Goal: Register for event/course

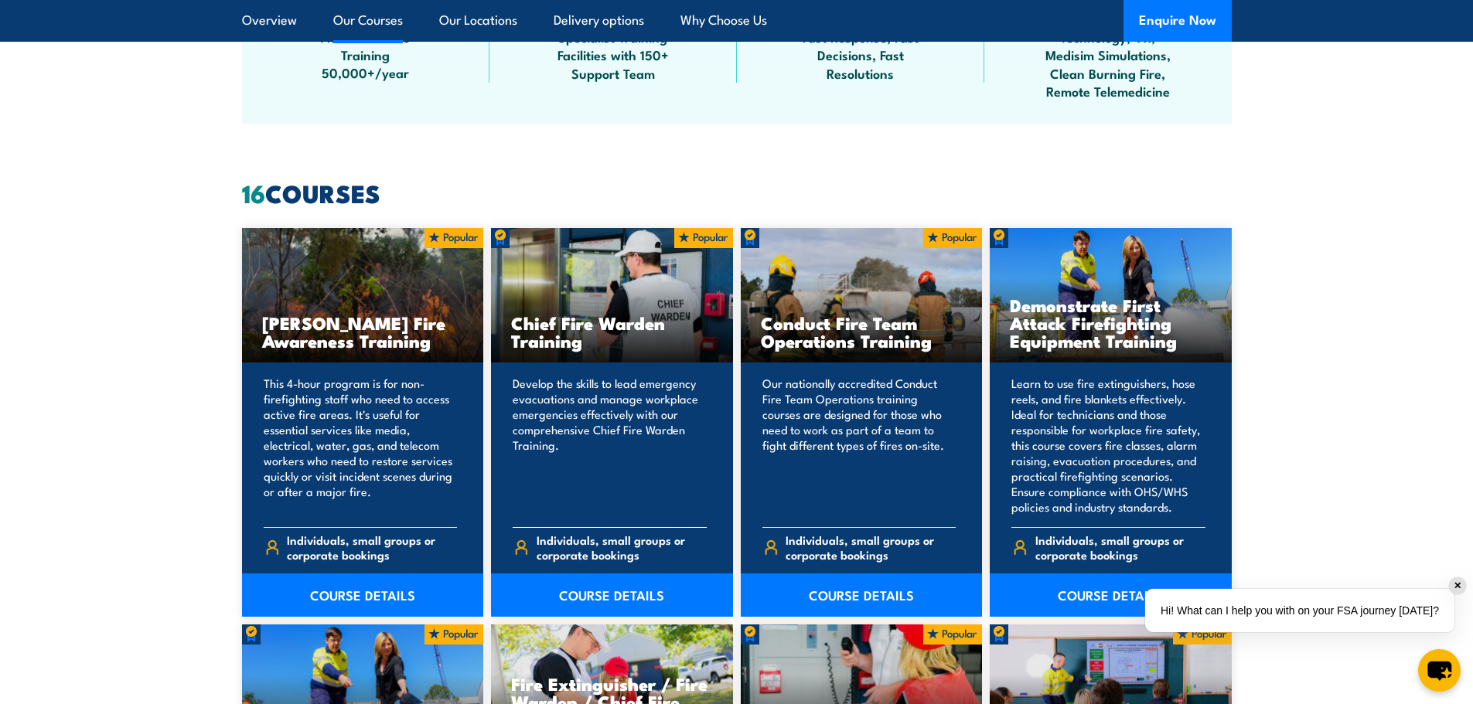
scroll to position [1082, 0]
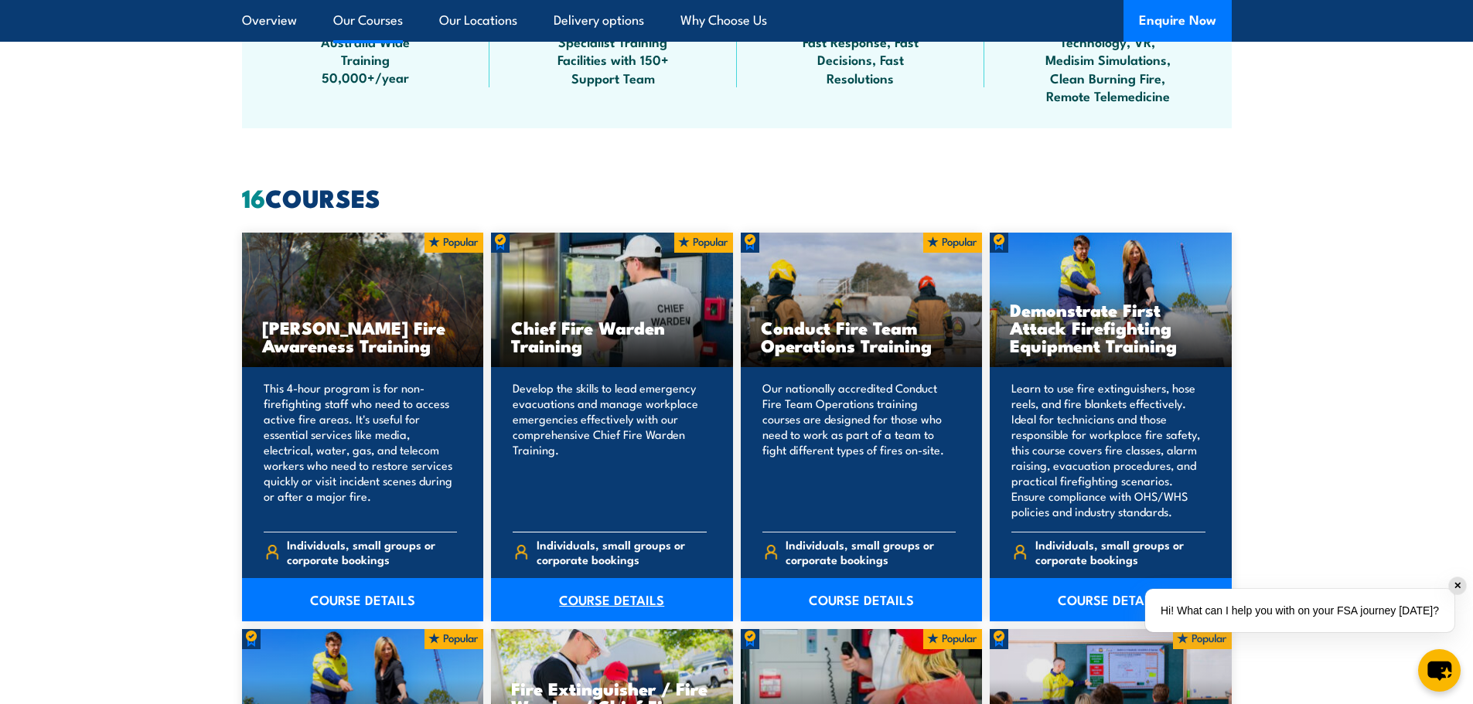
click at [605, 593] on link "COURSE DETAILS" at bounding box center [612, 599] width 242 height 43
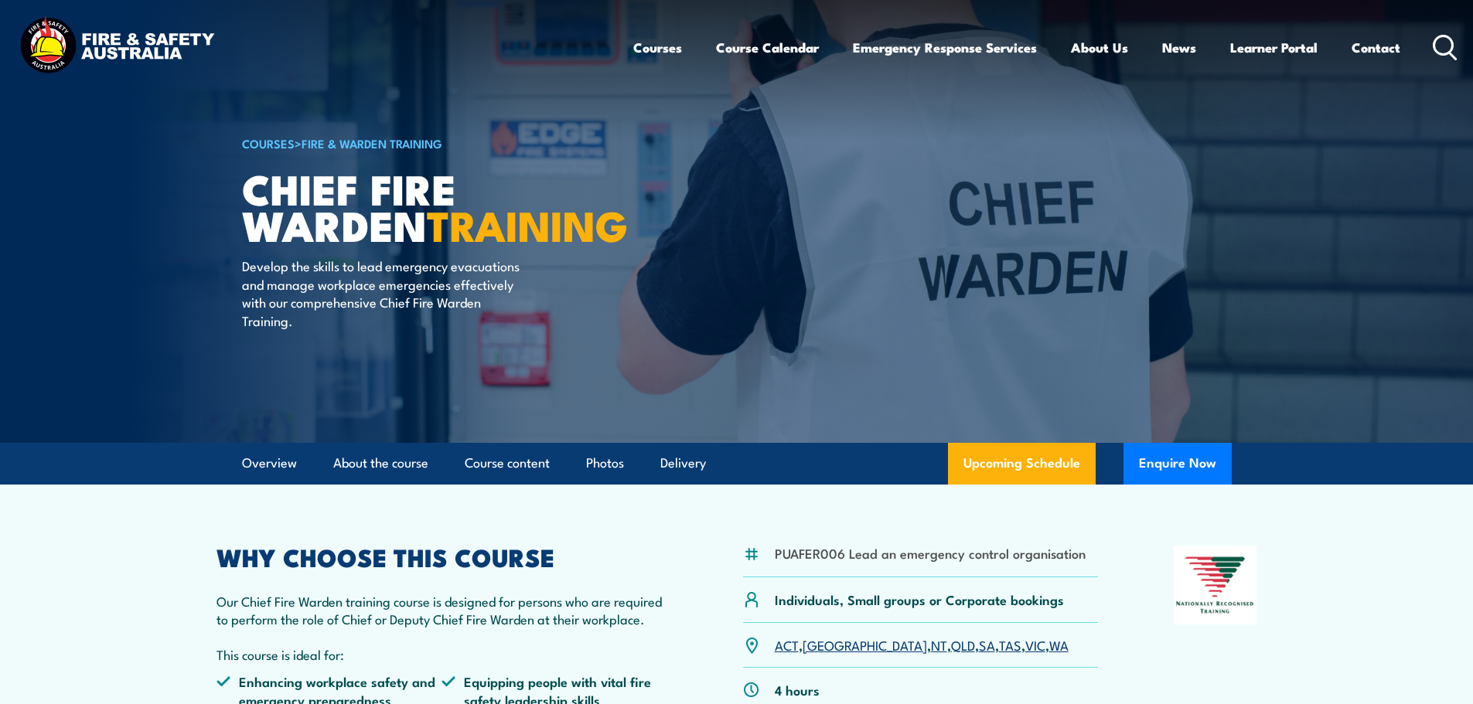
scroll to position [77, 0]
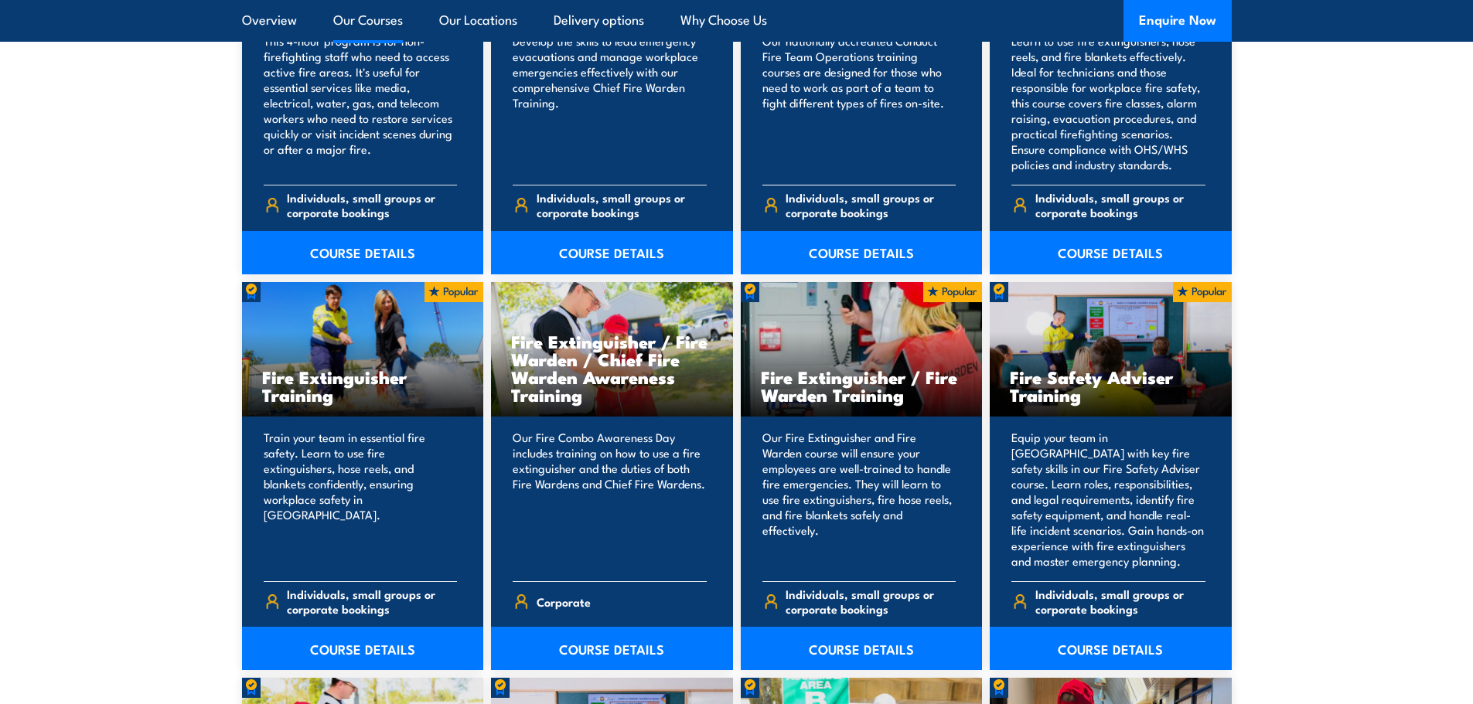
scroll to position [1469, 0]
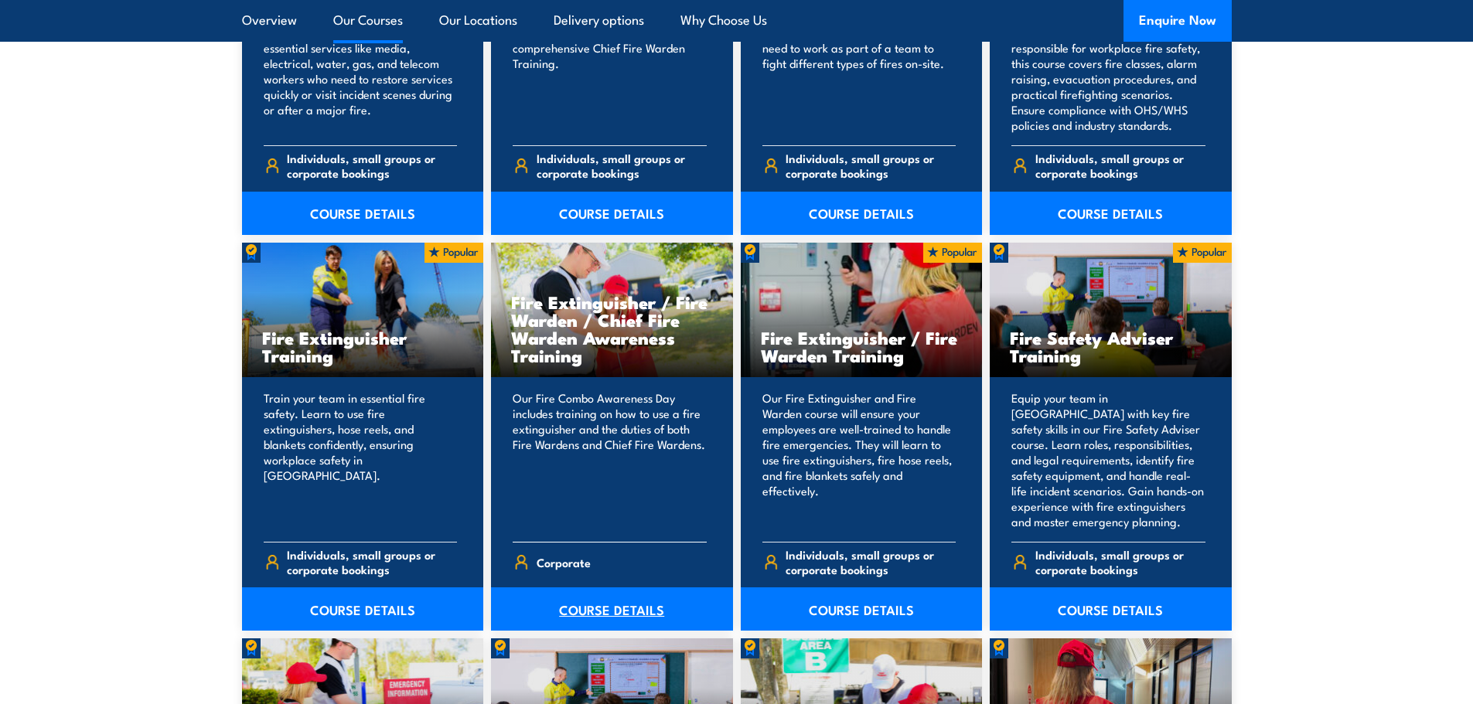
click at [618, 605] on link "COURSE DETAILS" at bounding box center [612, 609] width 242 height 43
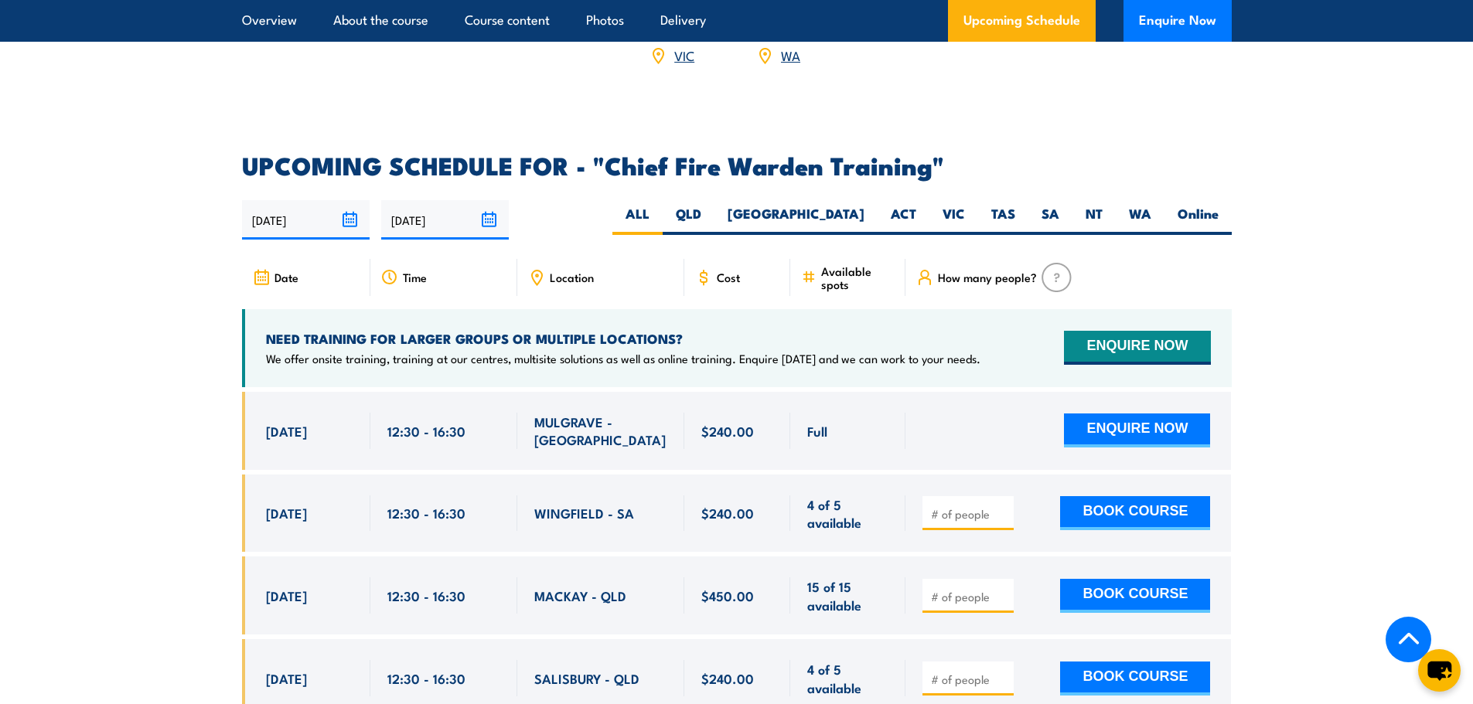
scroll to position [2629, 0]
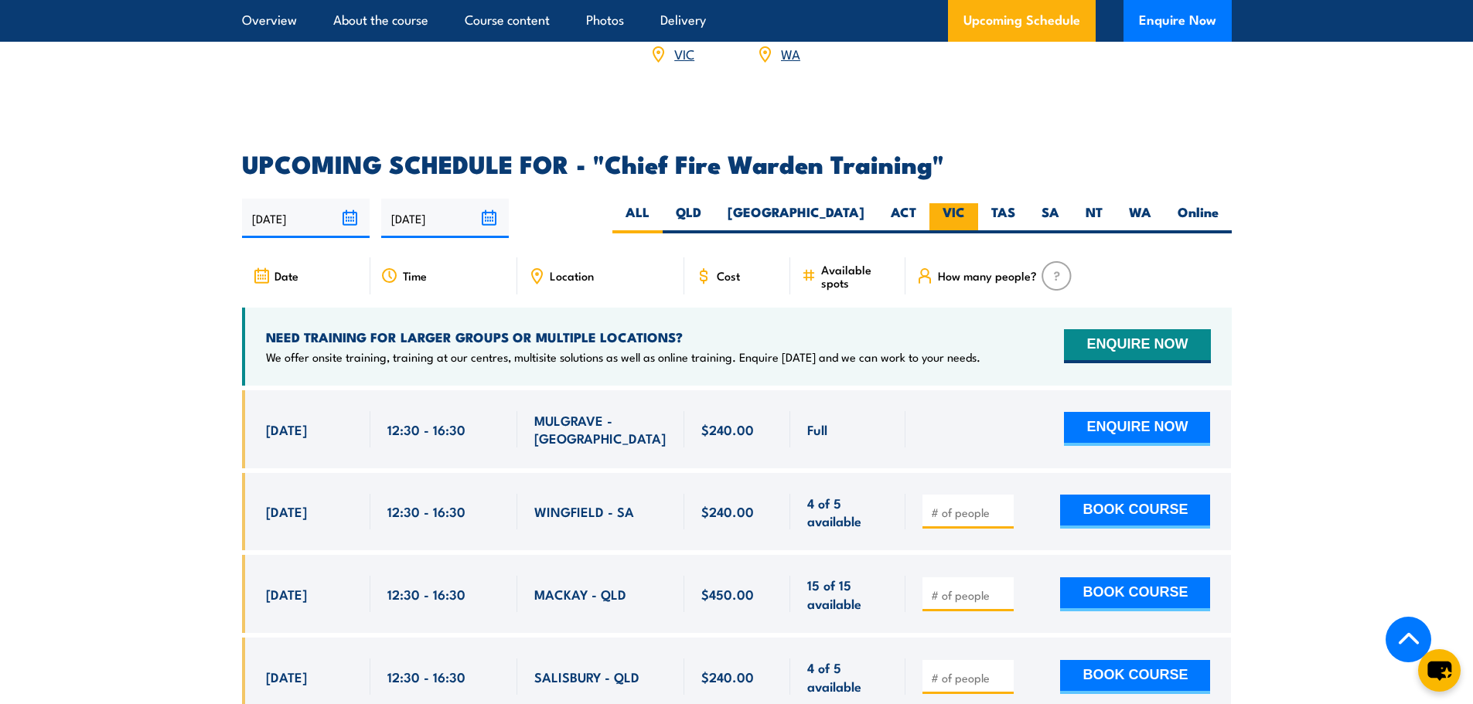
click at [962, 203] on label "VIC" at bounding box center [953, 218] width 49 height 30
click at [965, 203] on input "VIC" at bounding box center [970, 208] width 10 height 10
radio input "true"
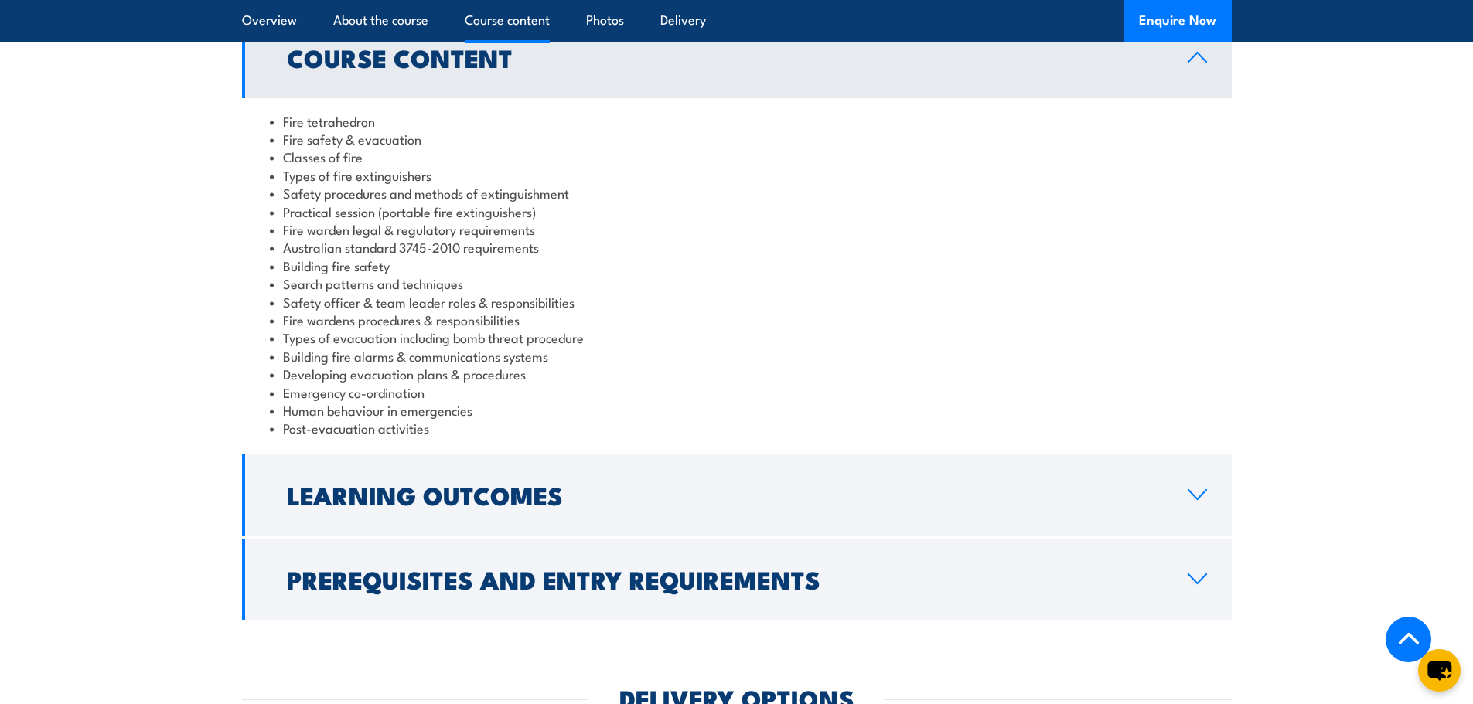
scroll to position [1392, 0]
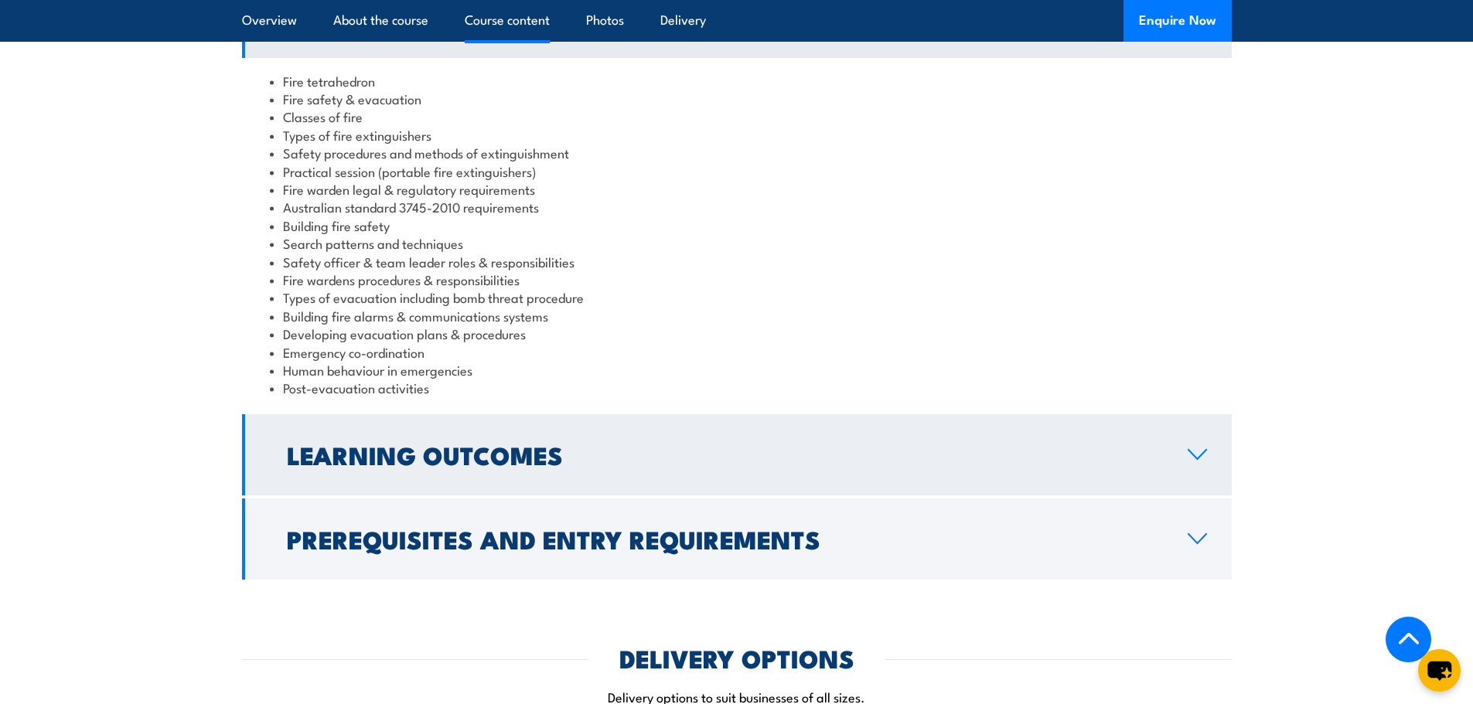
click at [659, 414] on link "Learning Outcomes" at bounding box center [737, 454] width 990 height 81
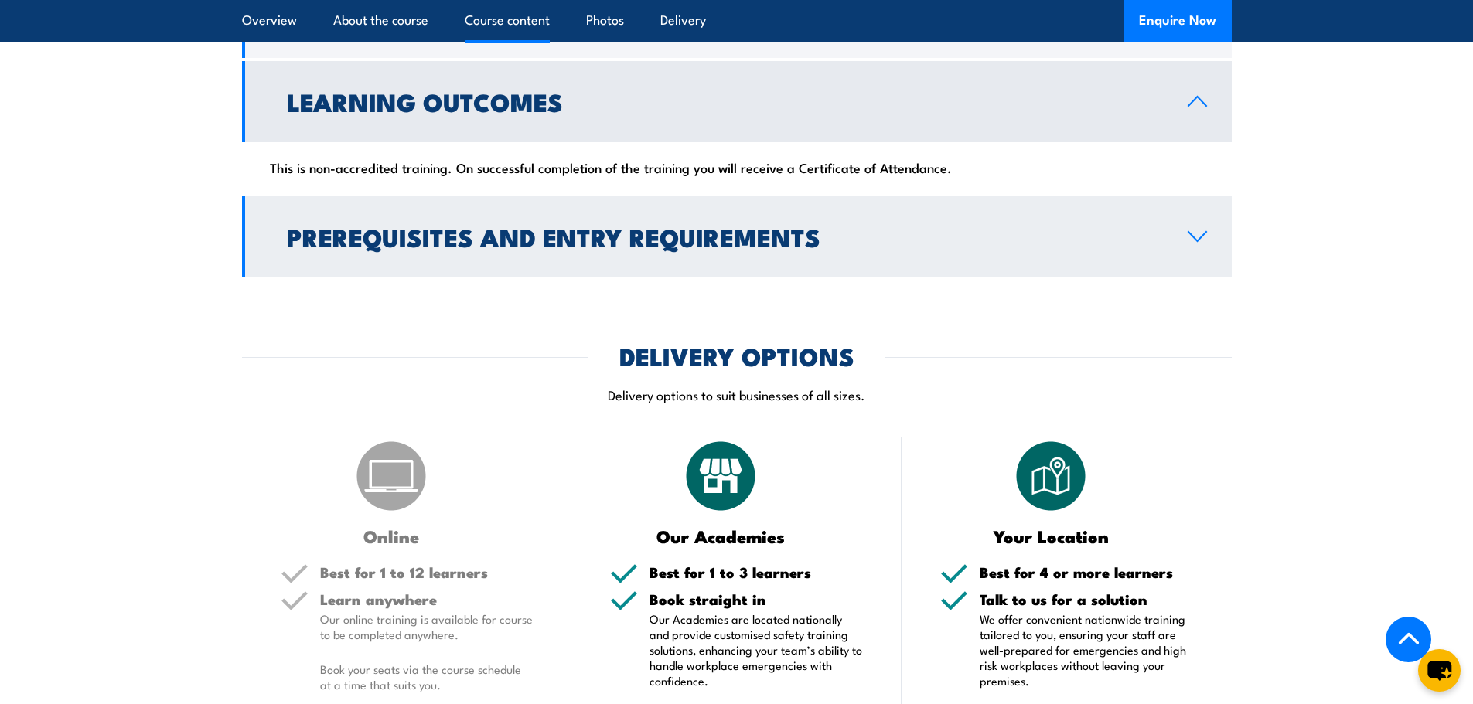
click at [1200, 230] on icon at bounding box center [1197, 236] width 21 height 12
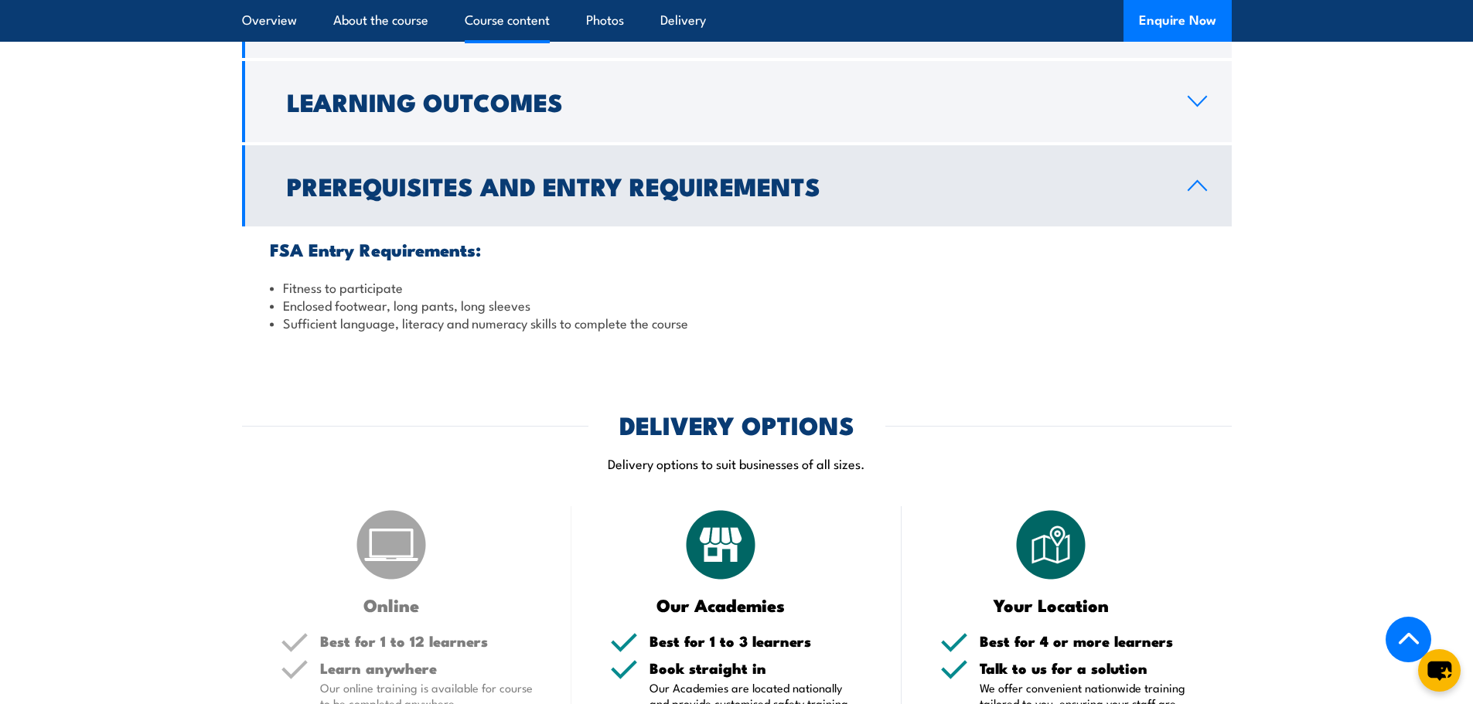
click at [1196, 179] on icon at bounding box center [1197, 185] width 21 height 12
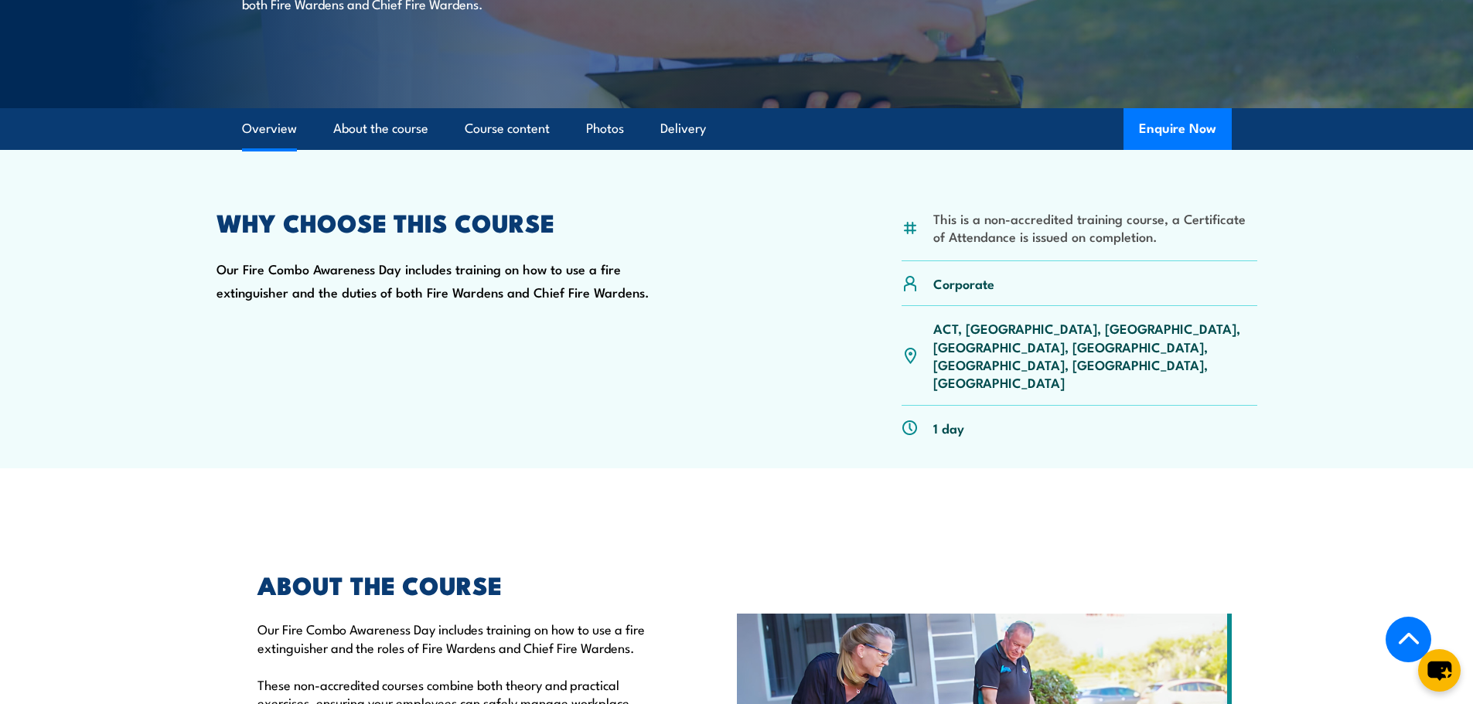
scroll to position [309, 0]
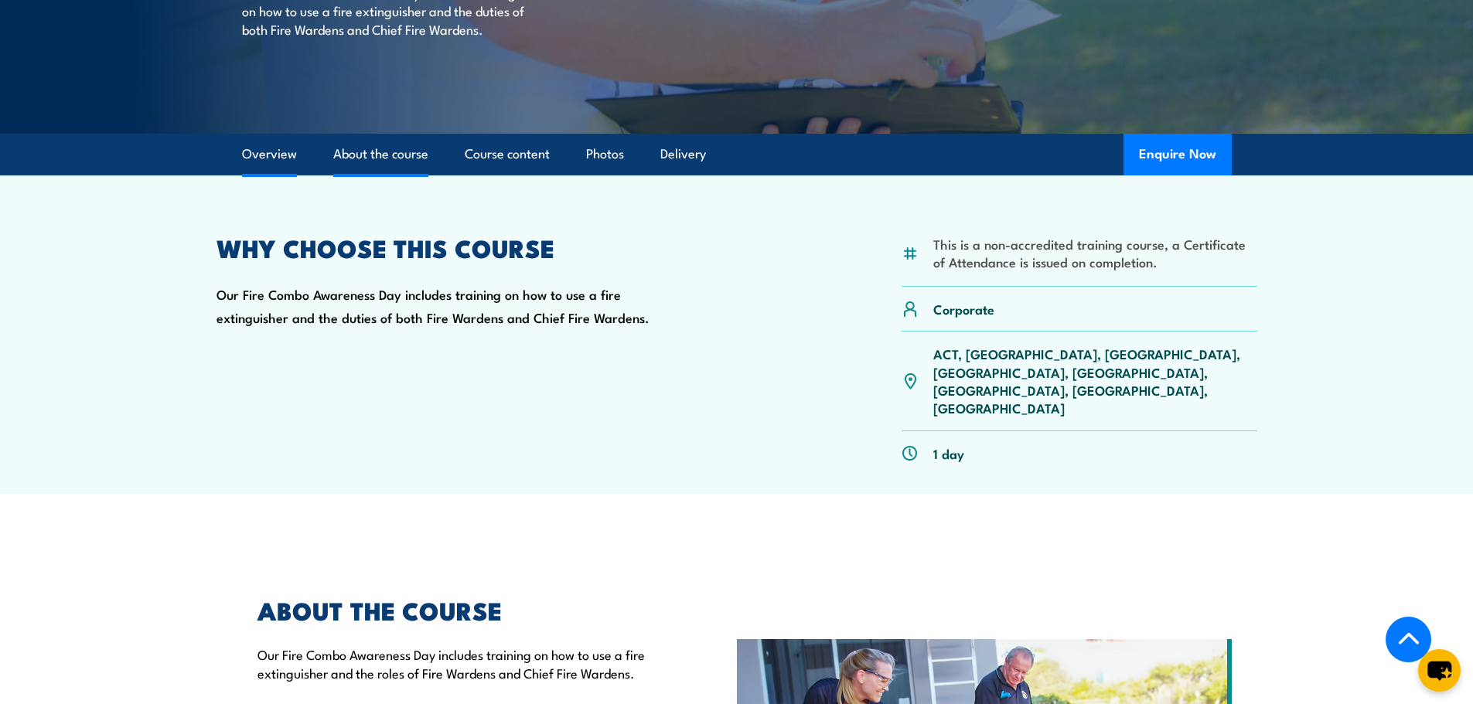
click at [392, 152] on link "About the course" at bounding box center [380, 154] width 95 height 41
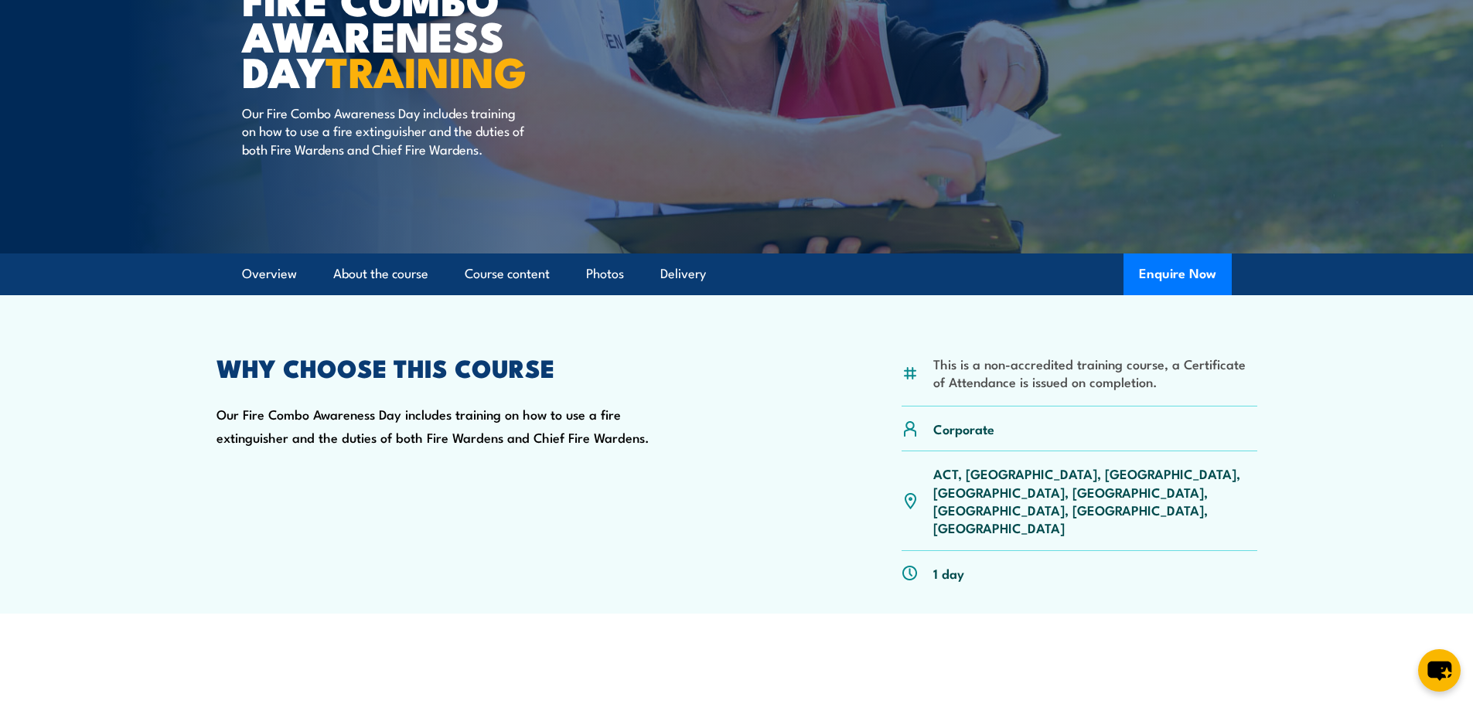
scroll to position [179, 0]
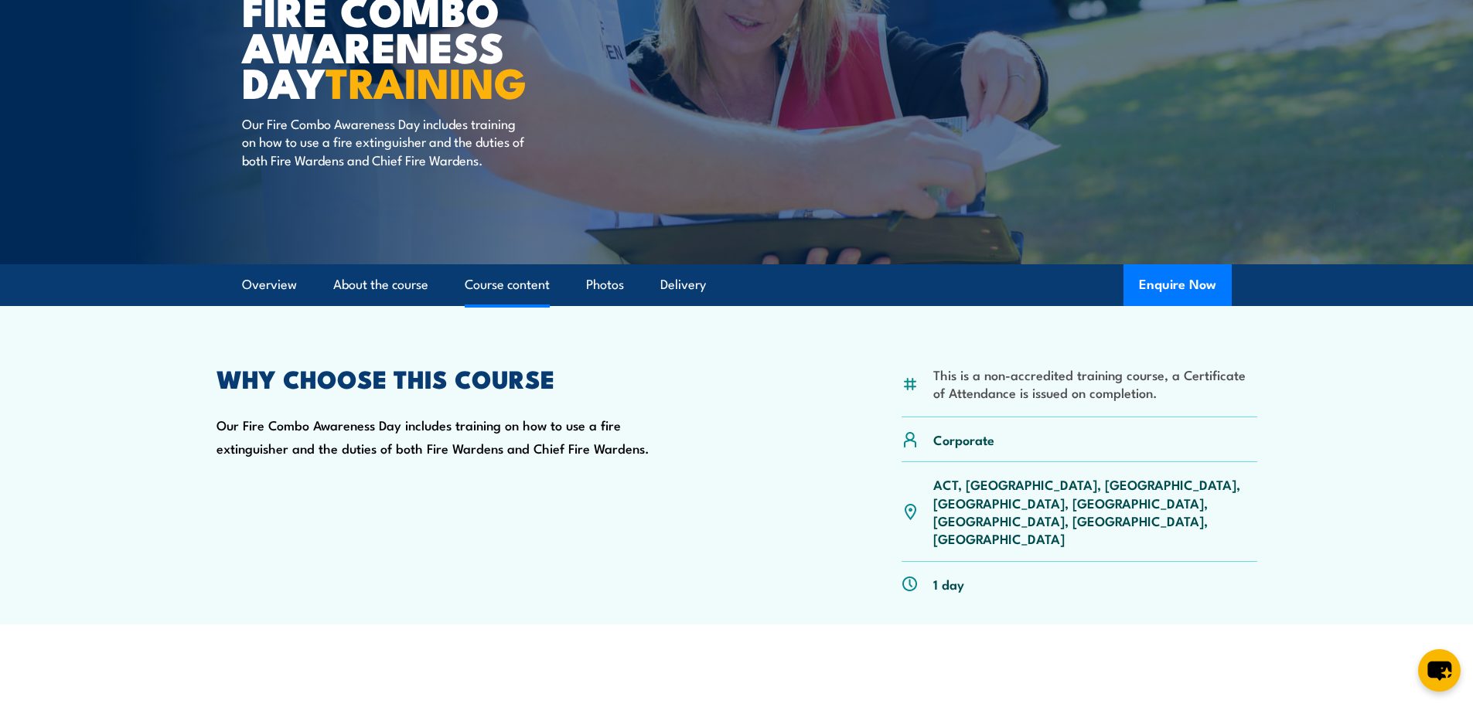
click at [521, 281] on link "Course content" at bounding box center [507, 284] width 85 height 41
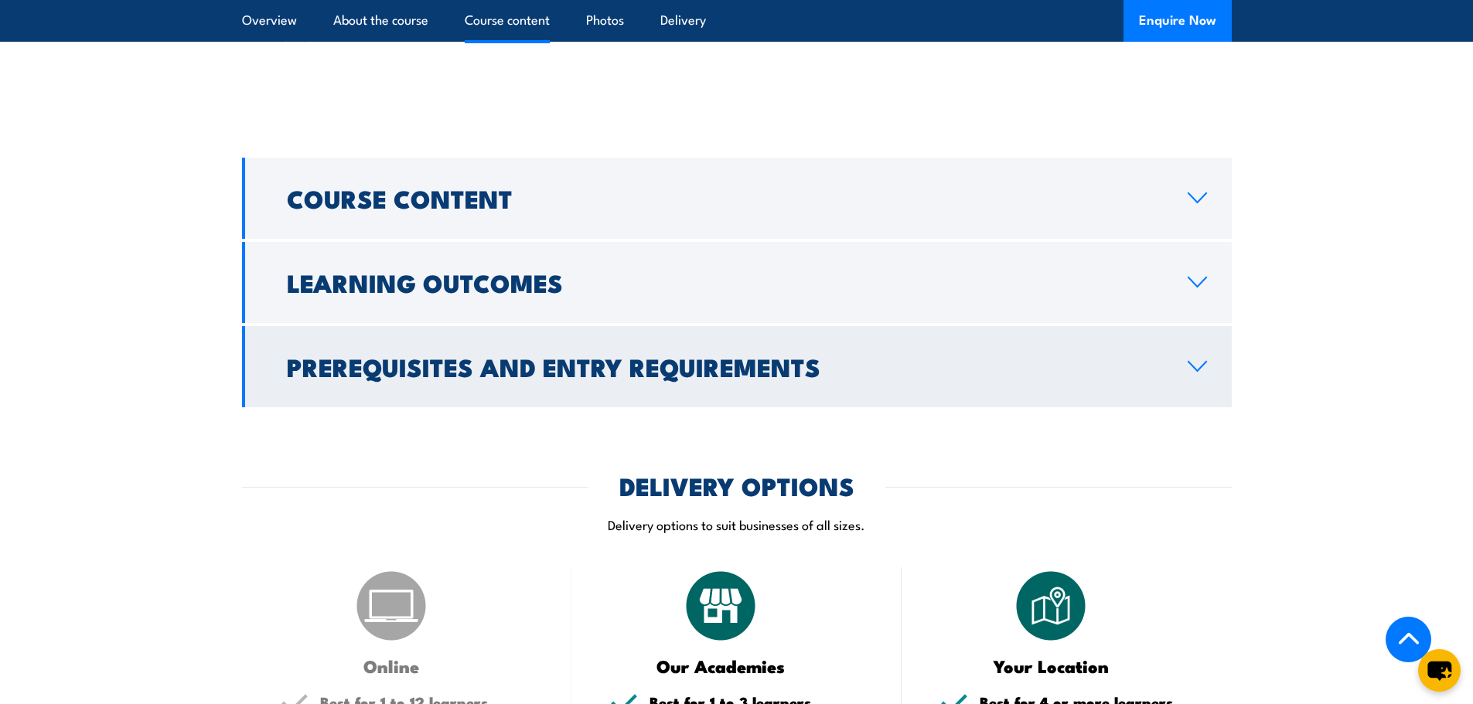
scroll to position [1218, 0]
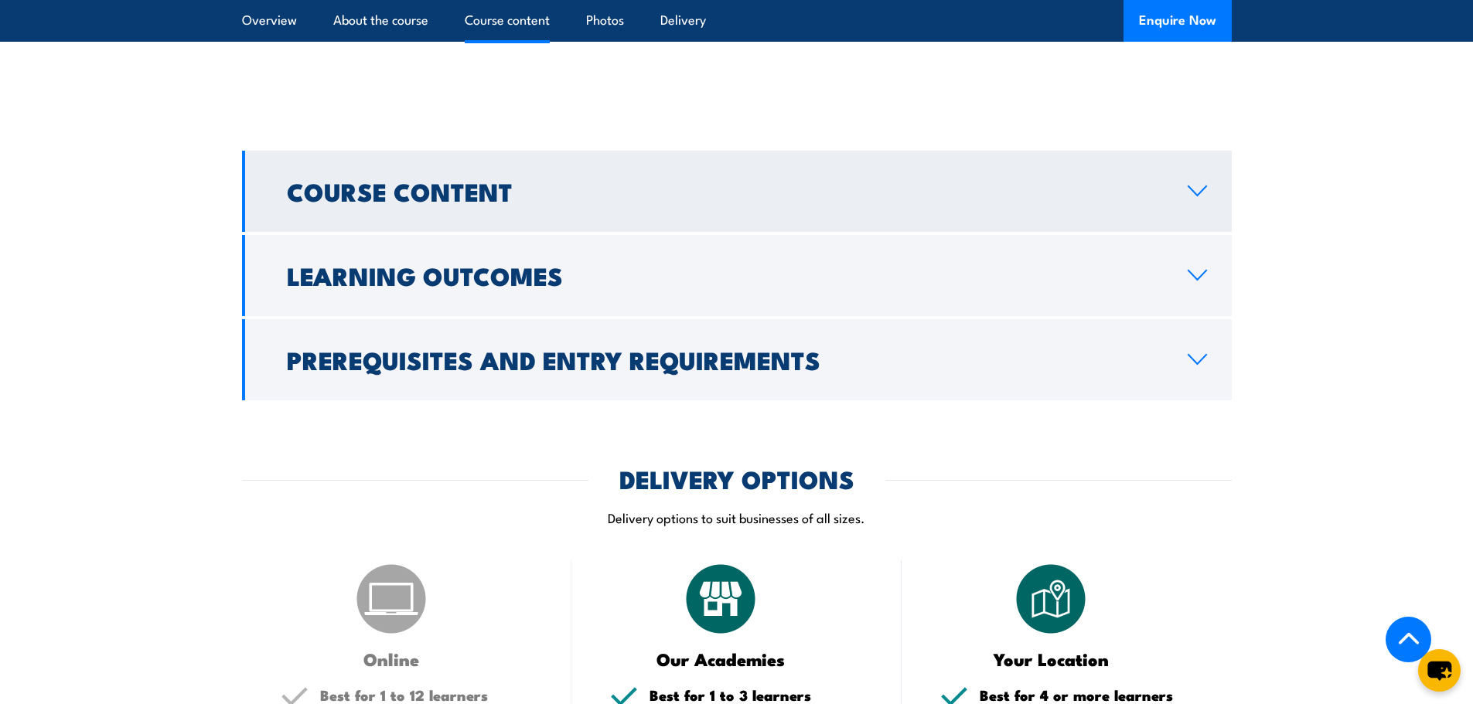
click at [570, 156] on link "Course Content" at bounding box center [737, 191] width 990 height 81
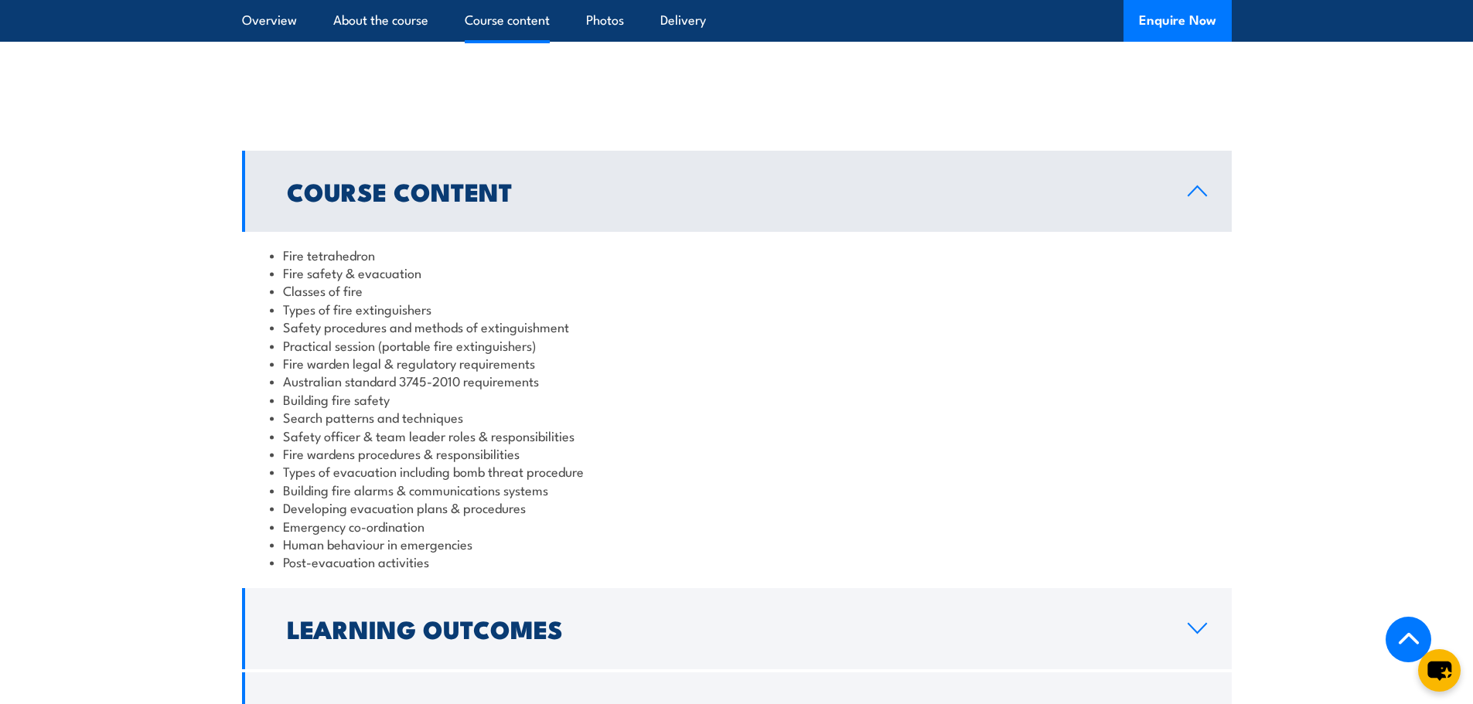
click at [473, 180] on h2 "Course Content" at bounding box center [725, 191] width 876 height 22
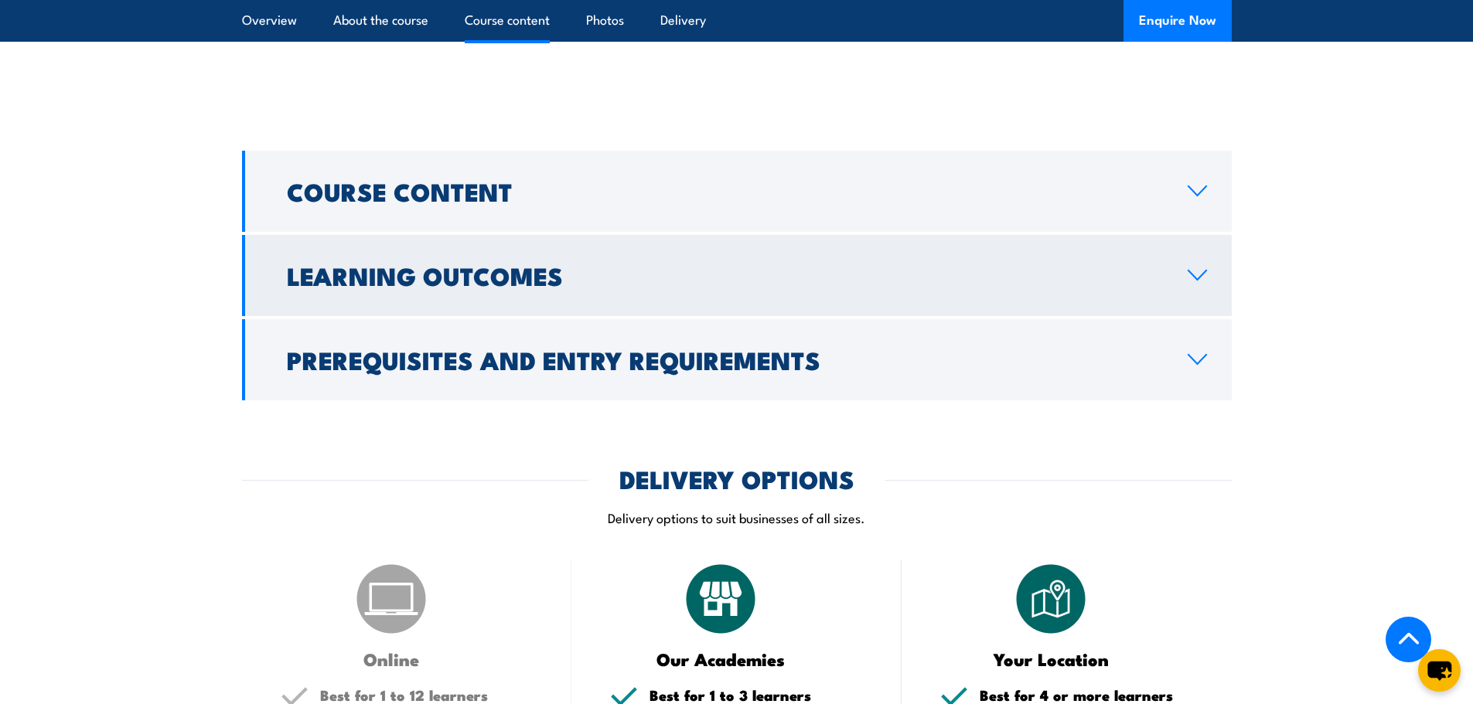
click at [478, 264] on h2 "Learning Outcomes" at bounding box center [725, 275] width 876 height 22
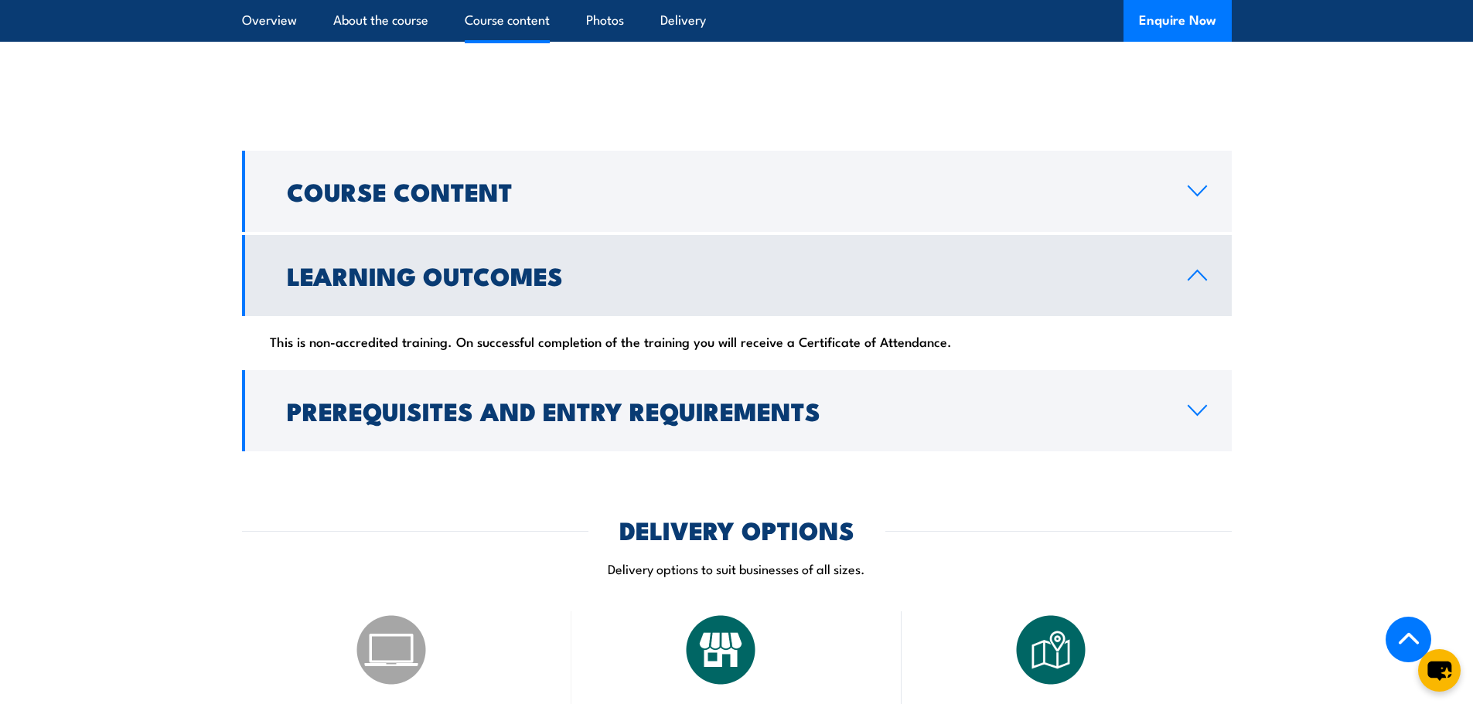
click at [474, 264] on h2 "Learning Outcomes" at bounding box center [725, 275] width 876 height 22
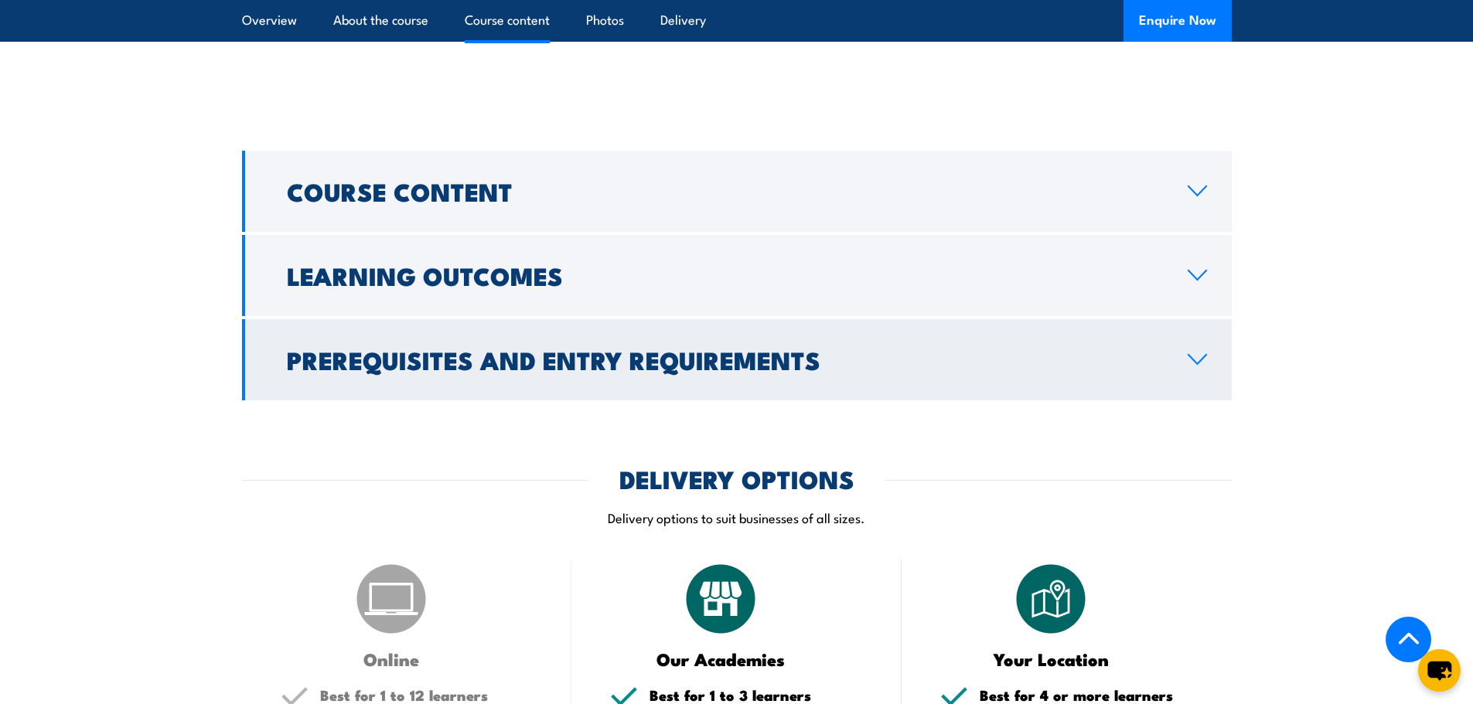
click at [511, 349] on h2 "Prerequisites and Entry Requirements" at bounding box center [725, 360] width 876 height 22
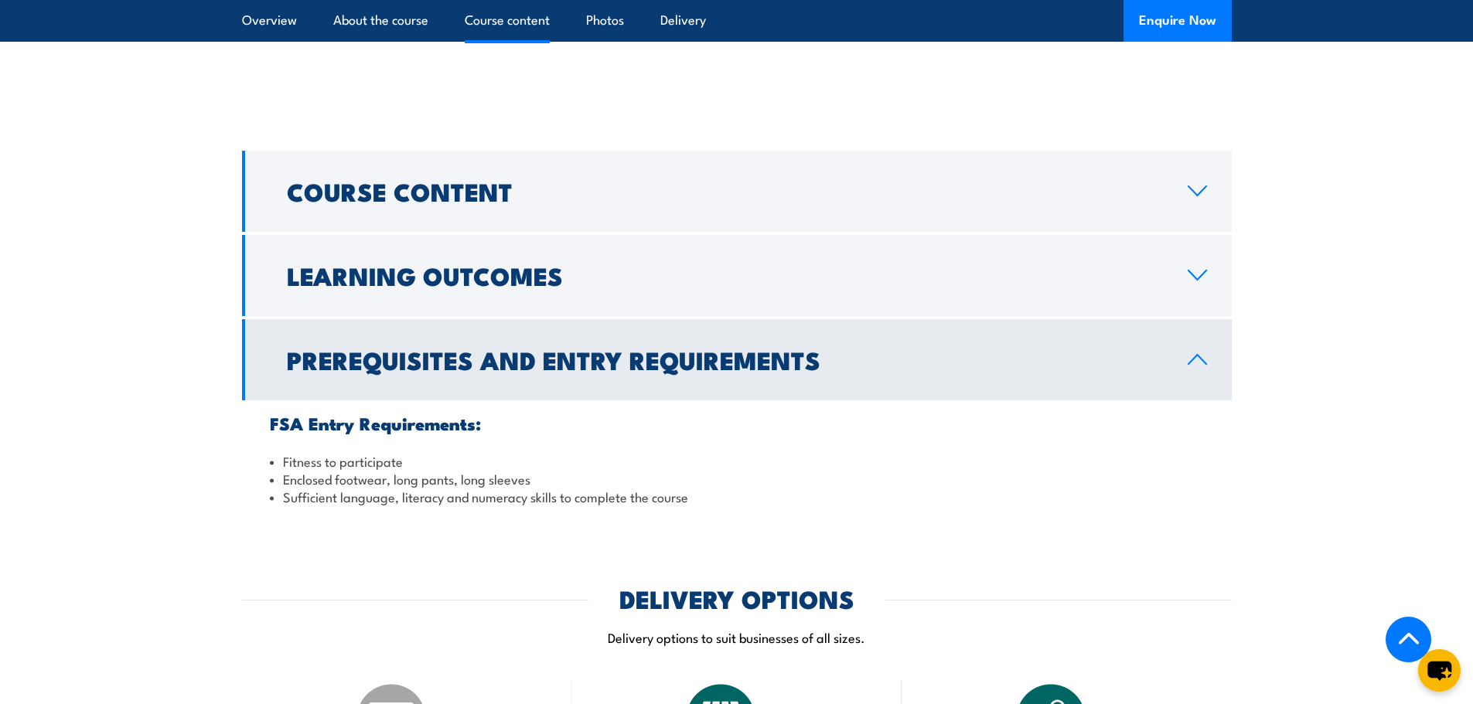
click at [511, 349] on h2 "Prerequisites and Entry Requirements" at bounding box center [725, 360] width 876 height 22
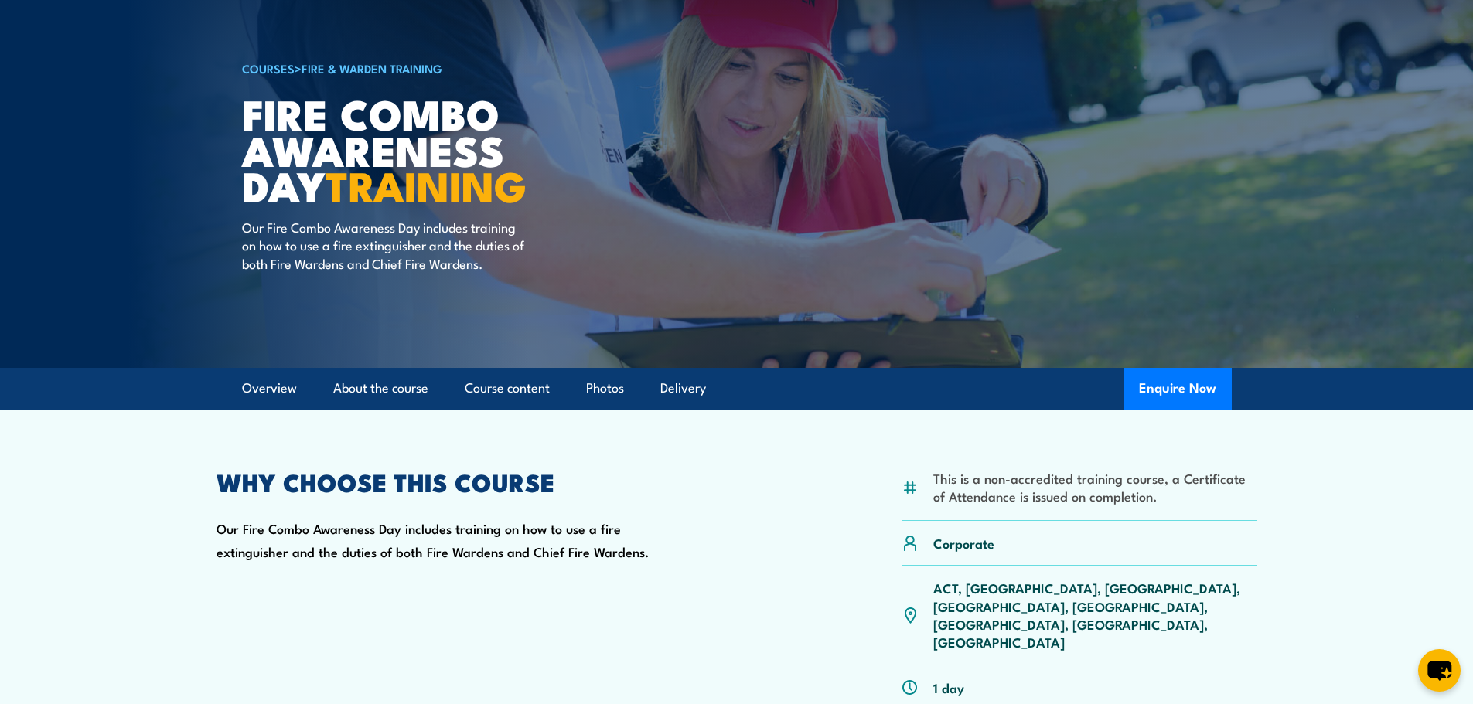
scroll to position [0, 0]
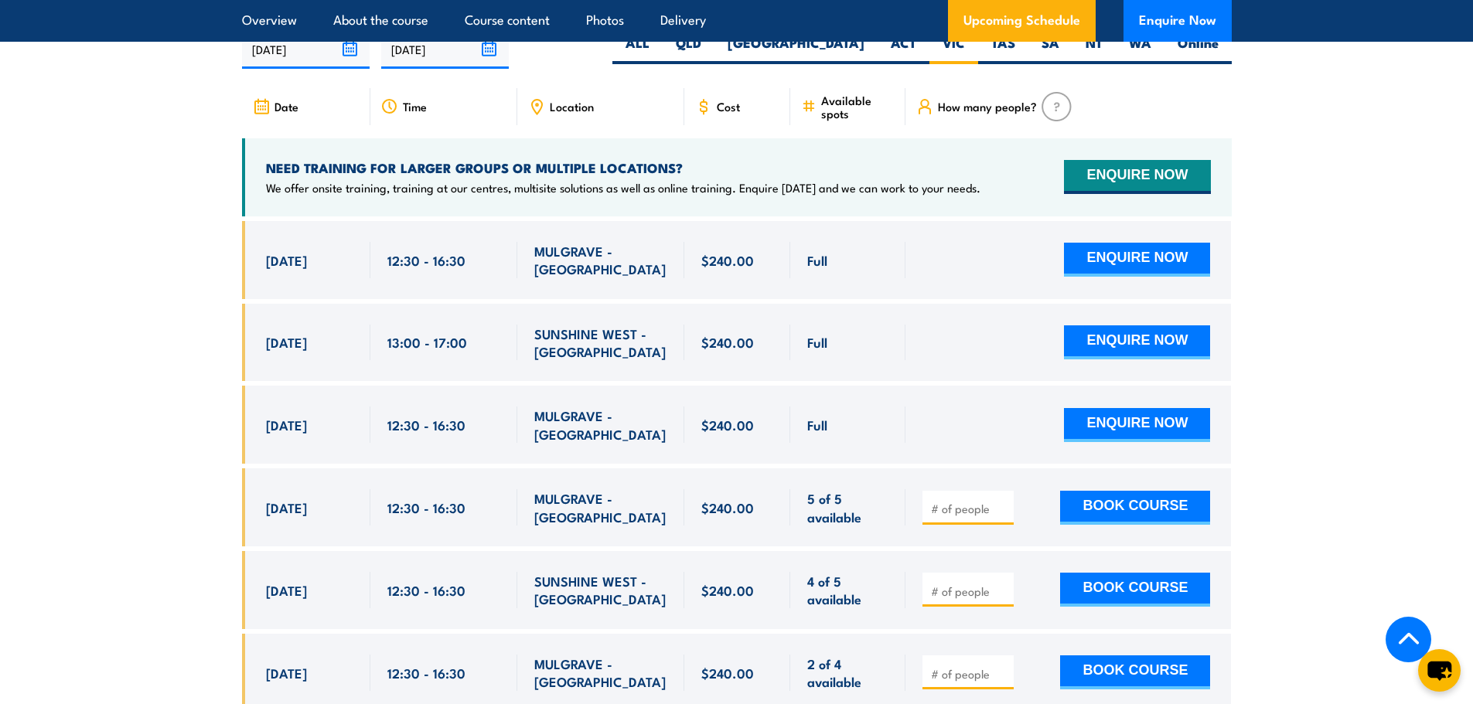
scroll to position [2835, 0]
